Goal: Transaction & Acquisition: Purchase product/service

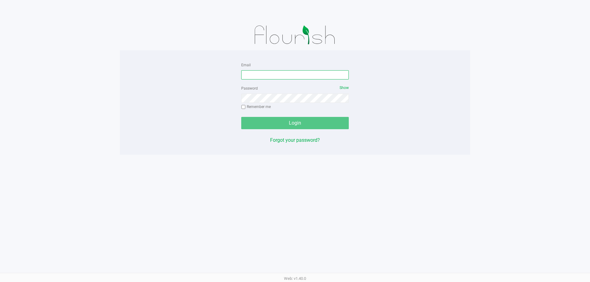
click at [297, 72] on input "Email" at bounding box center [294, 74] width 107 height 9
type input "[EMAIL_ADDRESS][DOMAIN_NAME]"
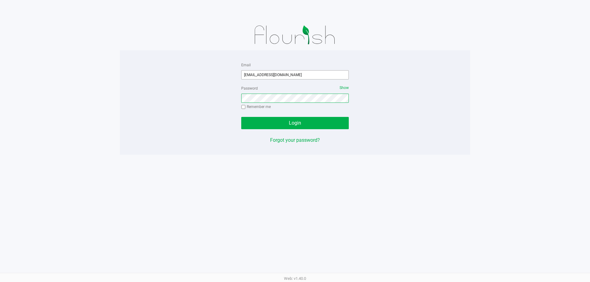
click at [241, 117] on button "Login" at bounding box center [294, 123] width 107 height 12
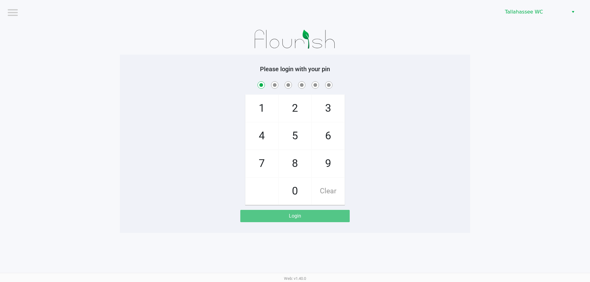
checkbox input "true"
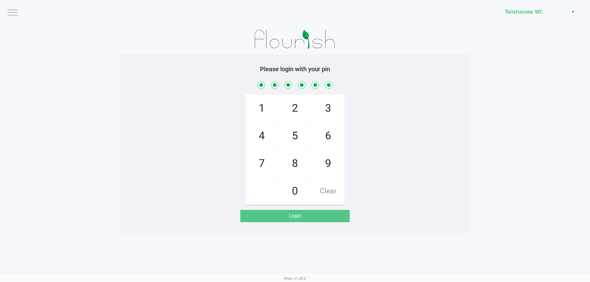
checkbox input "true"
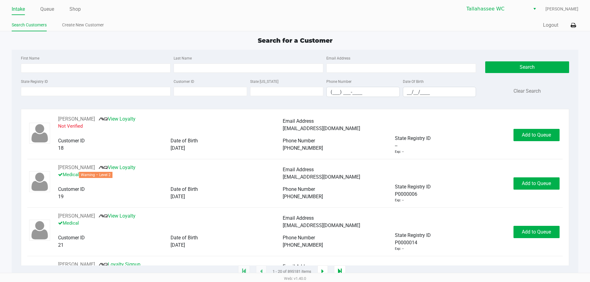
click at [225, 30] on ul "Search Customers Create New Customer" at bounding box center [153, 26] width 283 height 10
click at [232, 32] on app-point-of-sale "Intake Queue Shop [GEOGRAPHIC_DATA] WC [PERSON_NAME] Search Customers Create Ne…" at bounding box center [295, 136] width 590 height 272
click at [155, 91] on input "State Registry ID" at bounding box center [96, 91] width 150 height 9
type input "p0055606"
click at [521, 68] on button "Search" at bounding box center [527, 67] width 84 height 12
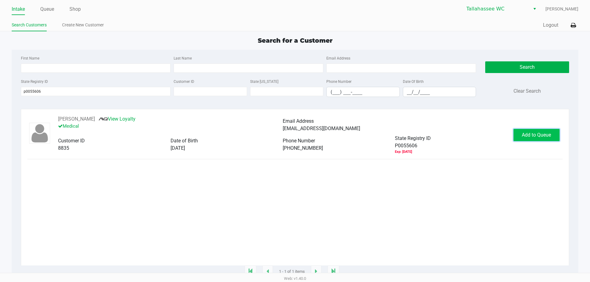
click at [525, 138] on button "Add to Queue" at bounding box center [536, 135] width 46 height 12
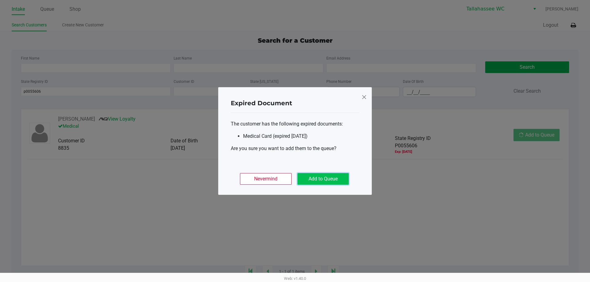
click at [337, 182] on button "Add to Queue" at bounding box center [322, 179] width 51 height 12
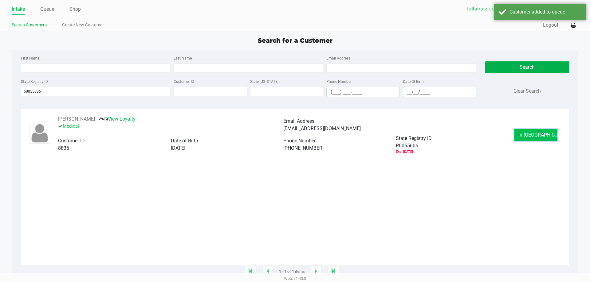
click at [540, 134] on span "In [GEOGRAPHIC_DATA]" at bounding box center [544, 135] width 52 height 6
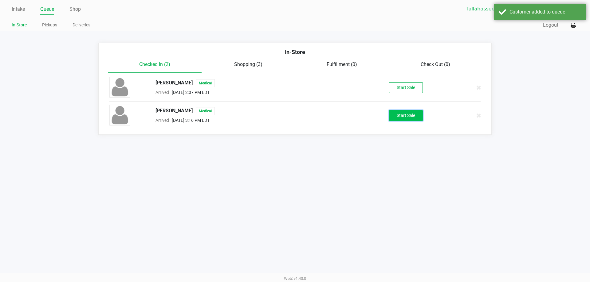
click at [406, 119] on button "Start Sale" at bounding box center [406, 115] width 34 height 11
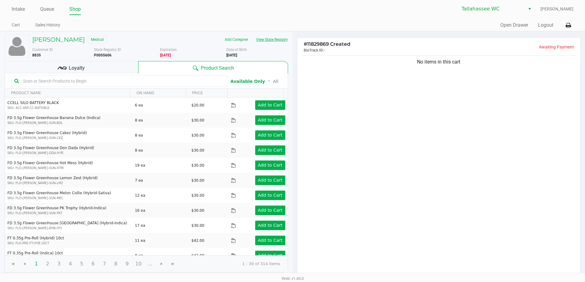
click at [273, 42] on button "View State Registry" at bounding box center [270, 40] width 36 height 10
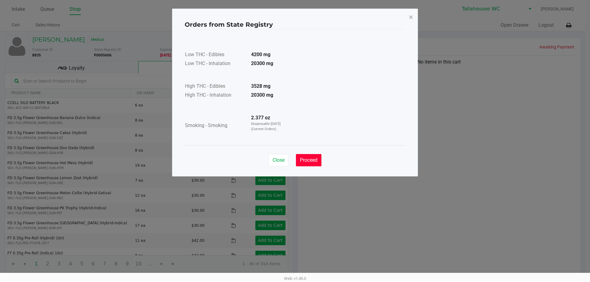
click at [316, 160] on span "Proceed" at bounding box center [309, 160] width 18 height 6
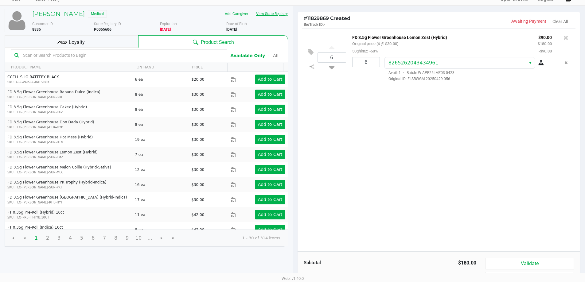
scroll to position [63, 0]
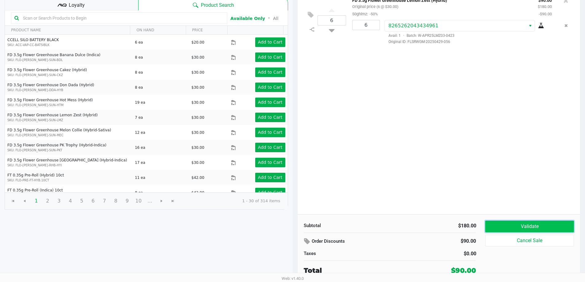
click at [508, 229] on button "Validate" at bounding box center [529, 227] width 88 height 12
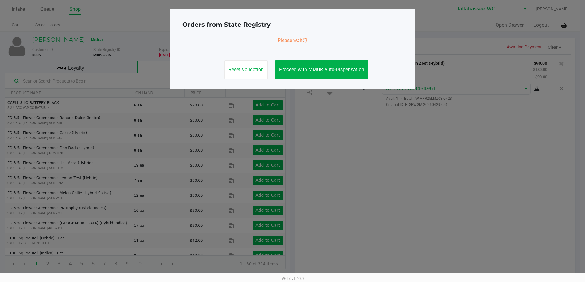
scroll to position [0, 0]
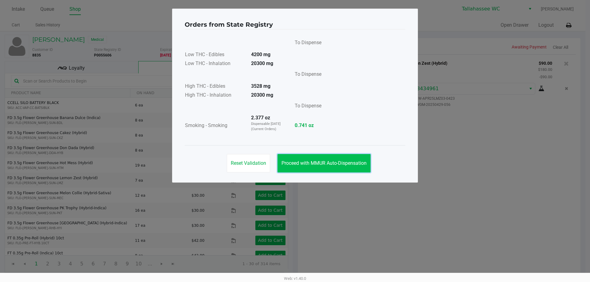
click at [361, 167] on button "Proceed with MMUR Auto-Dispensation" at bounding box center [323, 163] width 93 height 18
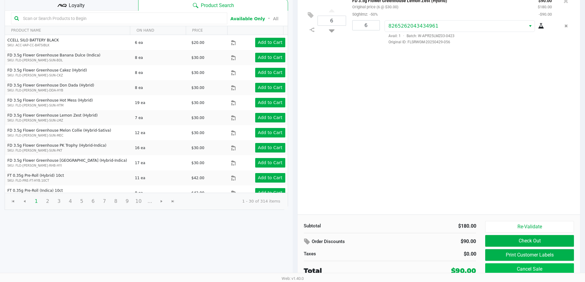
scroll to position [63, 0]
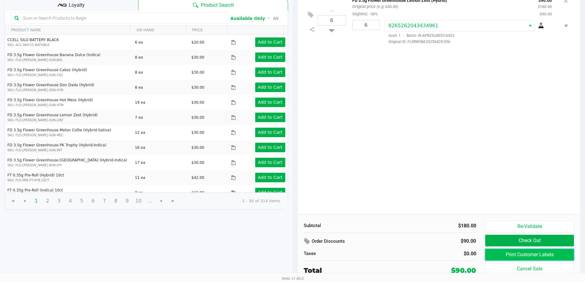
click at [553, 257] on button "Print Customer Labels" at bounding box center [529, 255] width 88 height 12
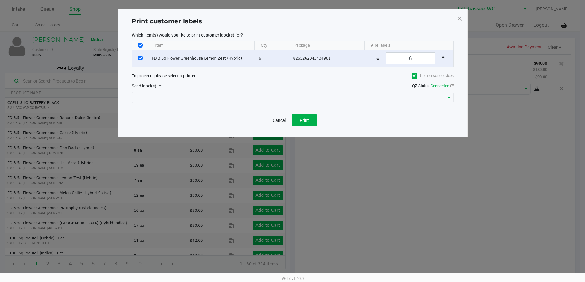
scroll to position [0, 0]
click at [306, 122] on span "Print" at bounding box center [306, 120] width 9 height 5
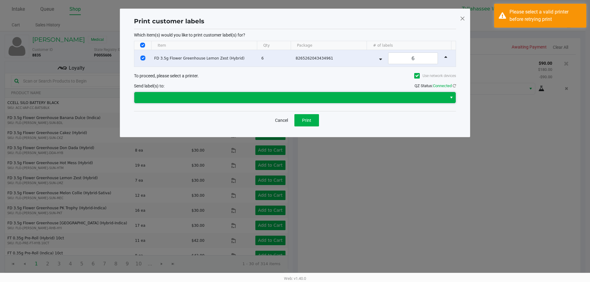
click at [382, 99] on span at bounding box center [290, 97] width 305 height 7
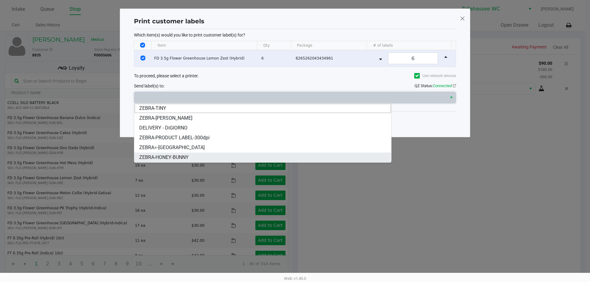
click at [281, 158] on li "ZEBRA-HONEY-BUNNY" at bounding box center [262, 158] width 257 height 10
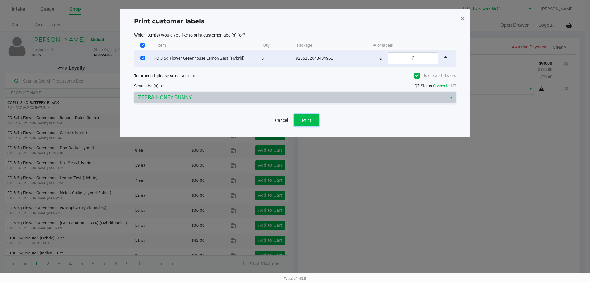
click at [305, 124] on button "Print" at bounding box center [306, 120] width 25 height 12
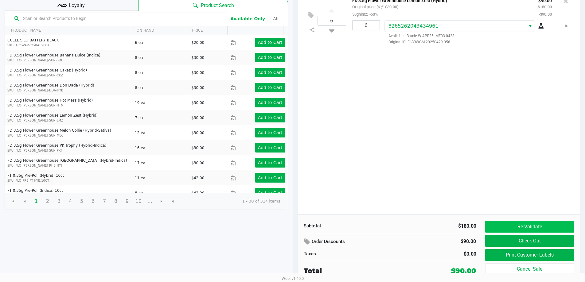
scroll to position [63, 0]
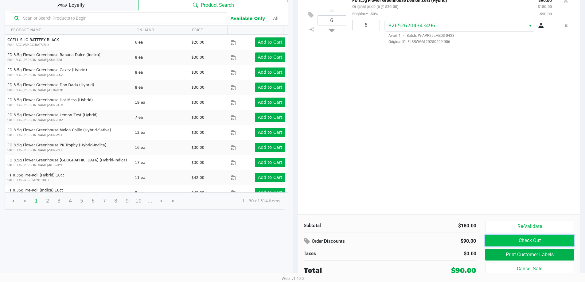
click at [514, 240] on button "Check Out" at bounding box center [529, 241] width 88 height 12
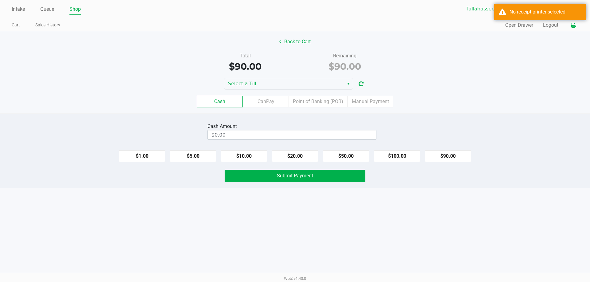
click at [571, 27] on icon at bounding box center [572, 25] width 5 height 4
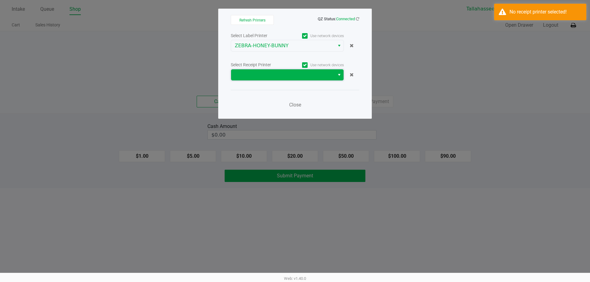
click at [332, 78] on span at bounding box center [282, 74] width 103 height 11
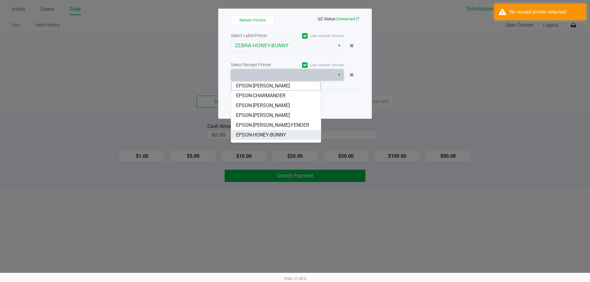
click at [291, 133] on li "EPSON-HONEY-BUNNY" at bounding box center [276, 135] width 90 height 10
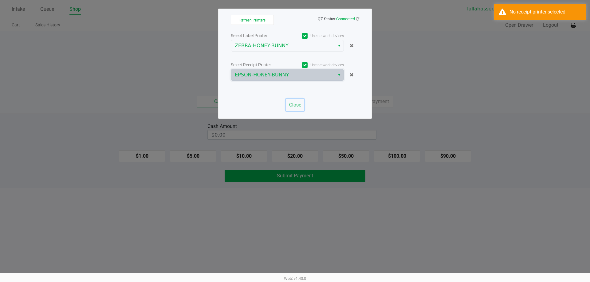
click at [295, 101] on button "Close" at bounding box center [295, 105] width 18 height 12
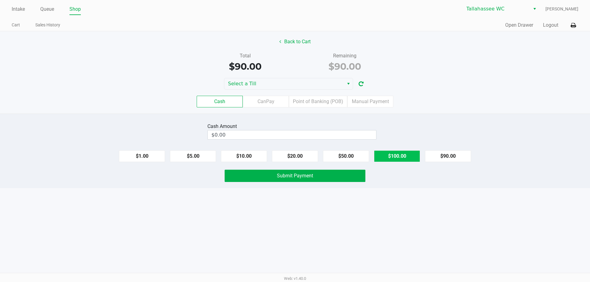
click at [397, 154] on button "$100.00" at bounding box center [397, 156] width 46 height 12
type input "$100.00"
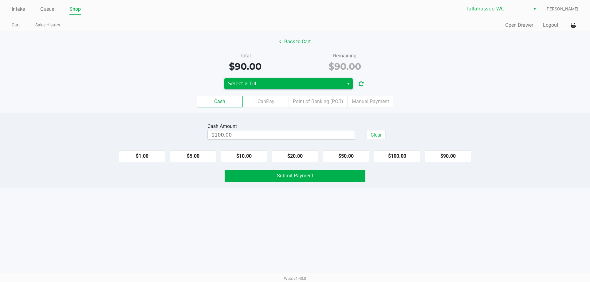
click at [291, 84] on span "Select a Till" at bounding box center [284, 83] width 112 height 7
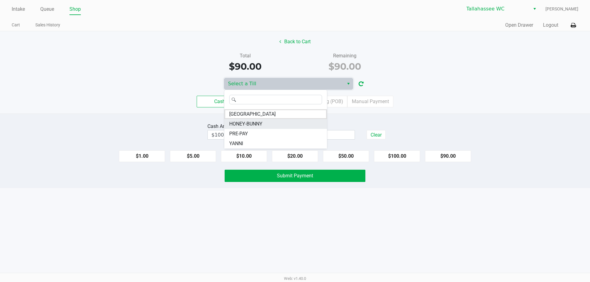
click at [239, 125] on span "HONEY-BUNNY" at bounding box center [245, 123] width 33 height 7
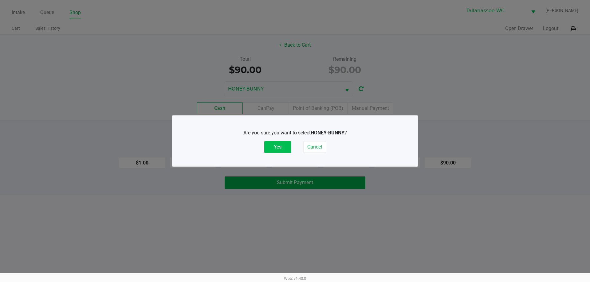
click at [282, 147] on button "Yes" at bounding box center [277, 147] width 27 height 12
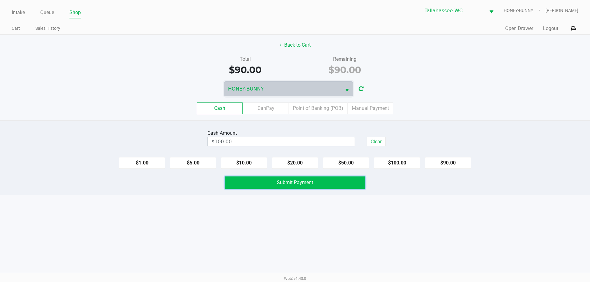
click at [301, 187] on button "Submit Payment" at bounding box center [294, 183] width 141 height 12
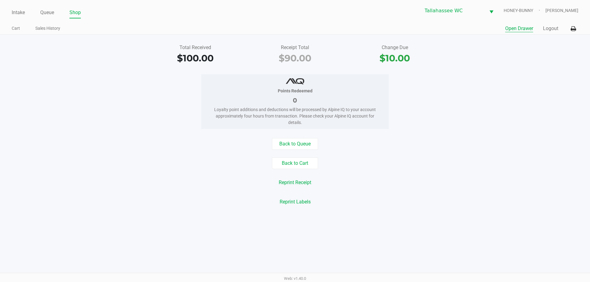
click at [527, 30] on button "Open Drawer" at bounding box center [519, 28] width 28 height 7
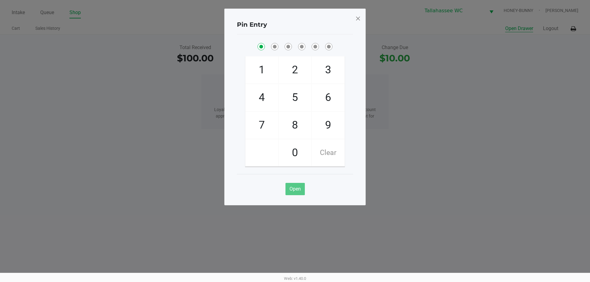
checkbox input "true"
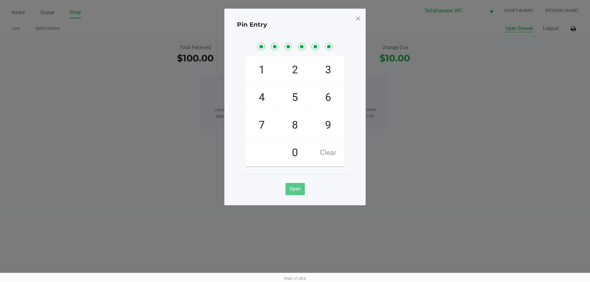
checkbox input "true"
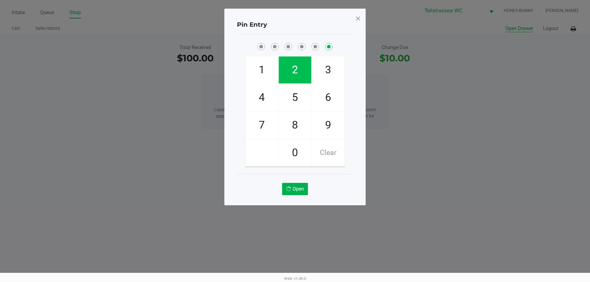
checkbox input "false"
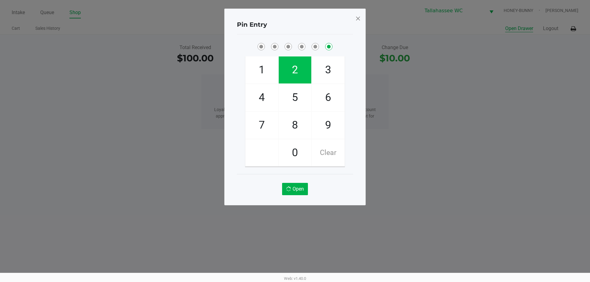
checkbox input "false"
checkbox input "true"
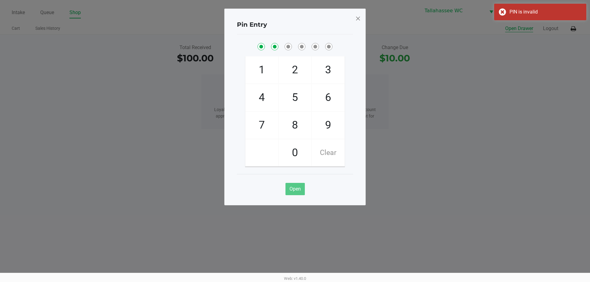
checkbox input "true"
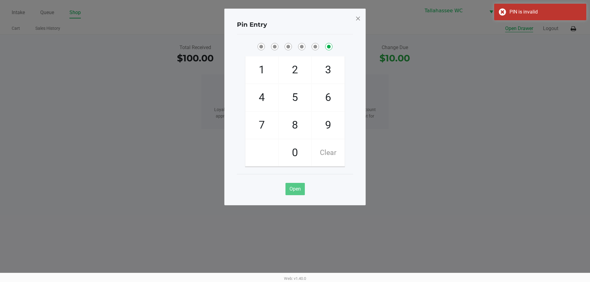
checkbox input "false"
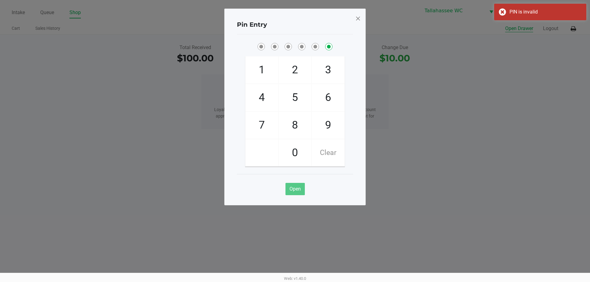
checkbox input "false"
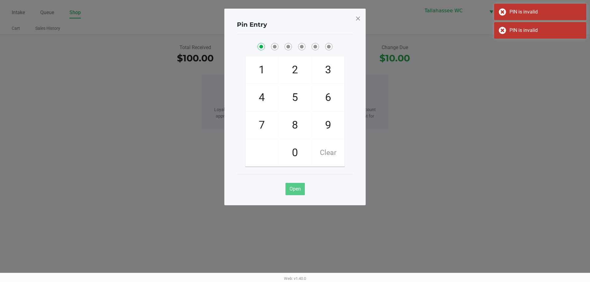
click at [323, 157] on span "Clear" at bounding box center [328, 152] width 33 height 27
checkbox input "true"
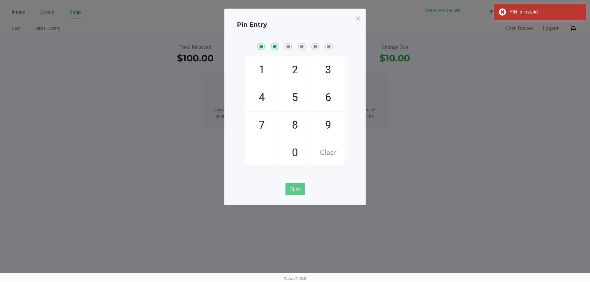
checkbox input "true"
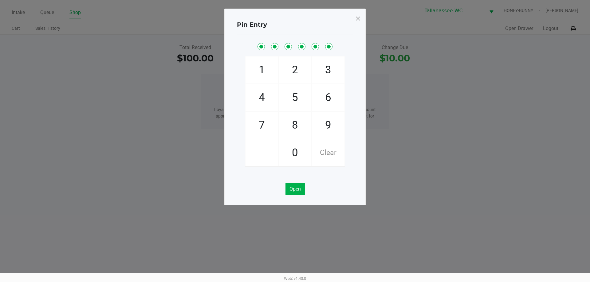
click at [356, 19] on span at bounding box center [358, 19] width 6 height 10
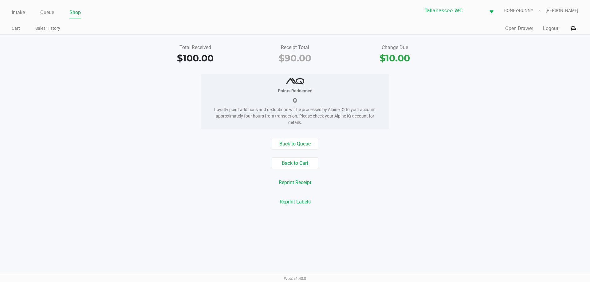
click at [74, 11] on link "Shop" at bounding box center [74, 12] width 11 height 9
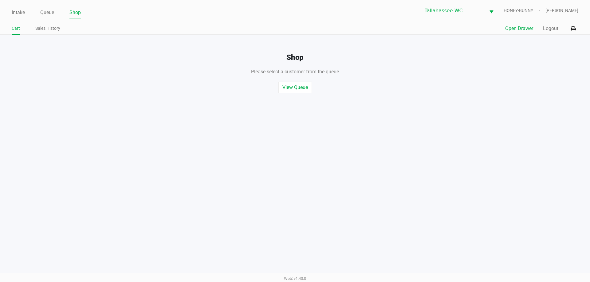
click at [520, 28] on button "Open Drawer" at bounding box center [519, 28] width 28 height 7
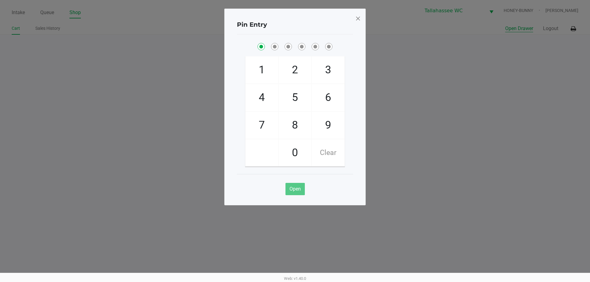
checkbox input "true"
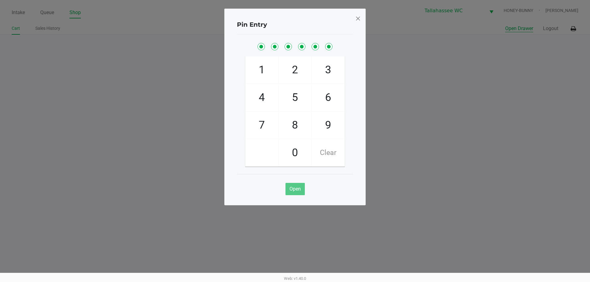
checkbox input "true"
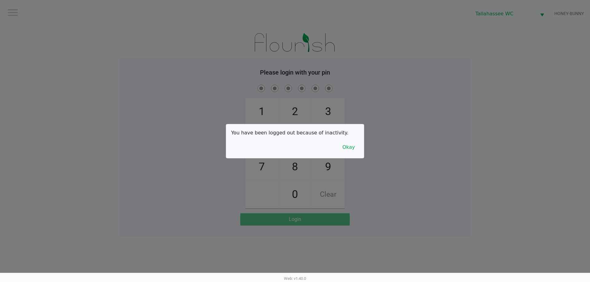
click at [326, 96] on div at bounding box center [295, 141] width 590 height 282
